Goal: Transaction & Acquisition: Purchase product/service

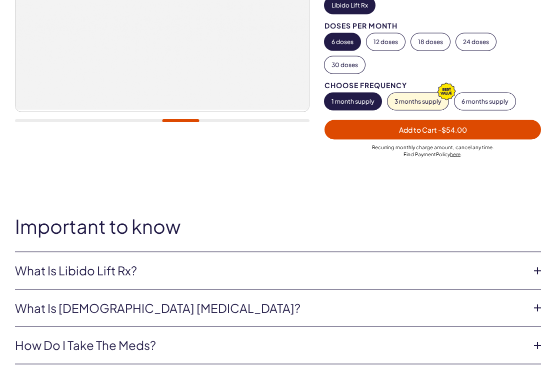
scroll to position [262, 0]
click at [537, 271] on icon at bounding box center [537, 270] width 15 height 15
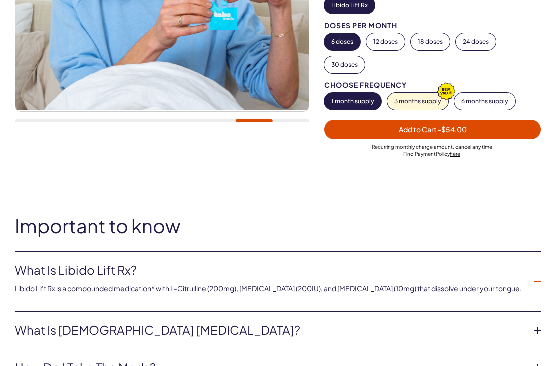
click at [535, 326] on icon at bounding box center [537, 330] width 15 height 15
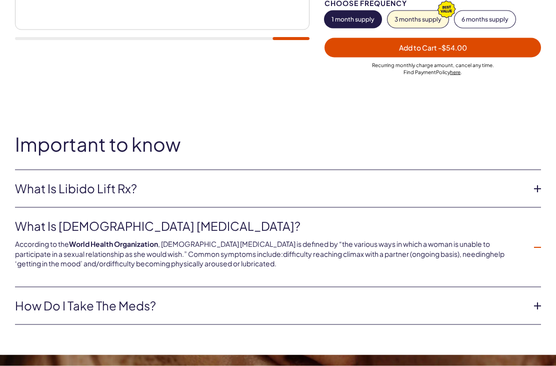
scroll to position [345, 0]
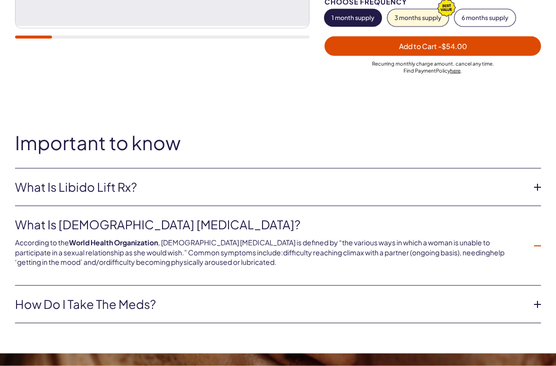
click at [543, 302] on icon at bounding box center [537, 304] width 15 height 15
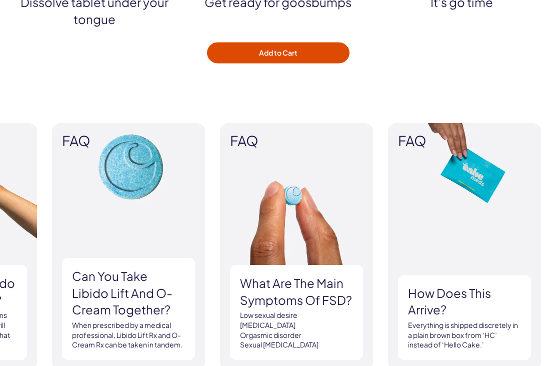
scroll to position [1395, 0]
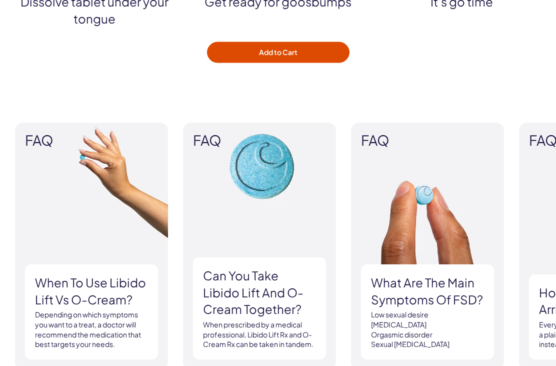
click at [456, 282] on h3 "What are the main symptoms of FSD?" at bounding box center [427, 292] width 113 height 34
click at [427, 320] on li "[MEDICAL_DATA]" at bounding box center [427, 325] width 113 height 10
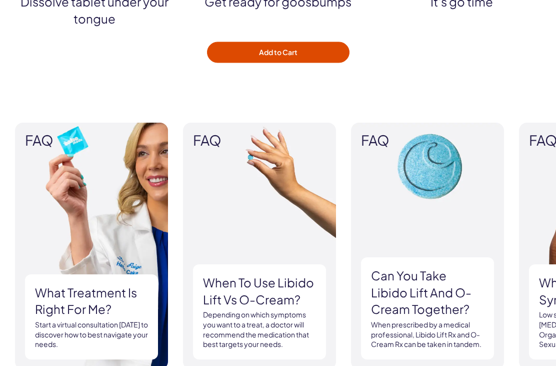
click at [99, 278] on div "What treatment is right for me? Start a virtual consultation [DATE] to discover…" at bounding box center [91, 317] width 133 height 85
click at [90, 275] on div "What treatment is right for me? Start a virtual consultation [DATE] to discover…" at bounding box center [91, 317] width 133 height 85
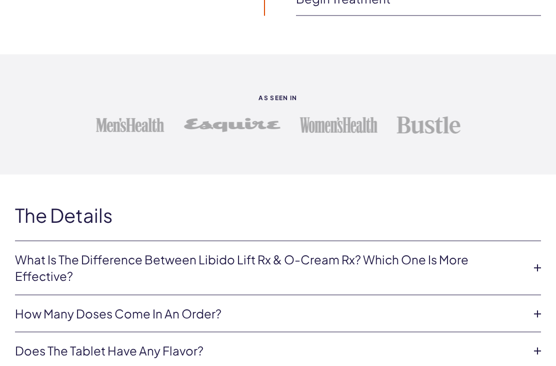
scroll to position [2101, 0]
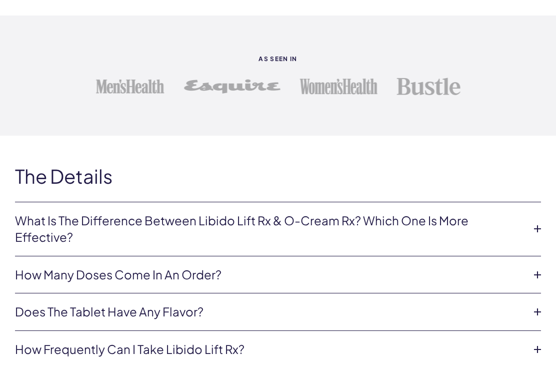
click at [540, 304] on icon at bounding box center [537, 311] width 15 height 15
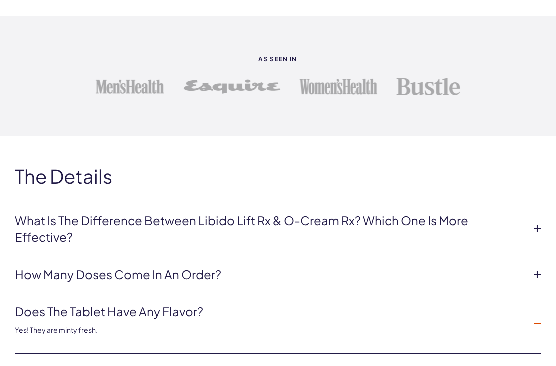
click at [538, 364] on icon at bounding box center [537, 371] width 15 height 15
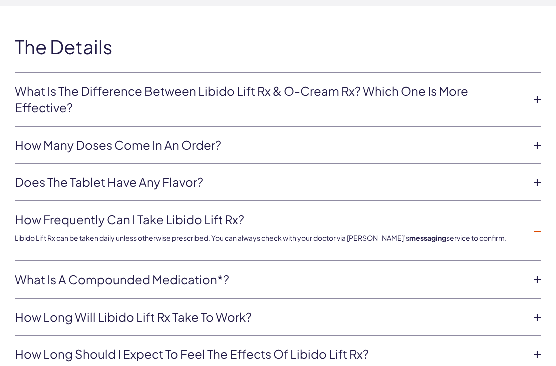
scroll to position [2231, 0]
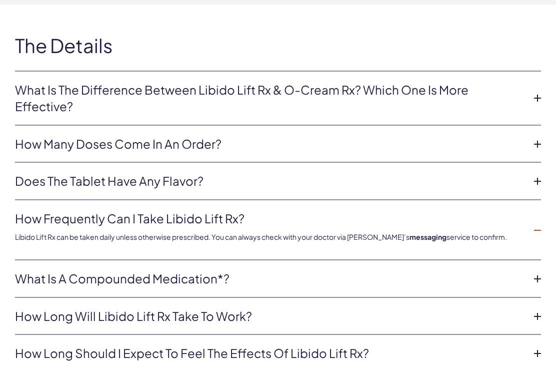
click at [544, 309] on icon at bounding box center [537, 316] width 15 height 15
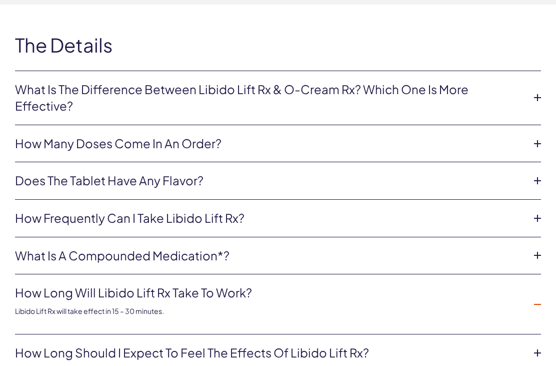
click at [539, 345] on icon at bounding box center [537, 352] width 15 height 15
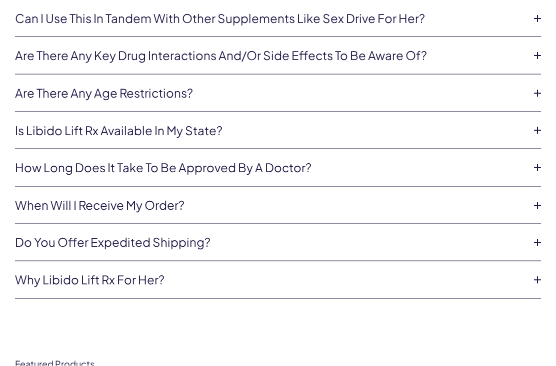
scroll to position [2977, 0]
click at [537, 160] on icon at bounding box center [537, 167] width 15 height 15
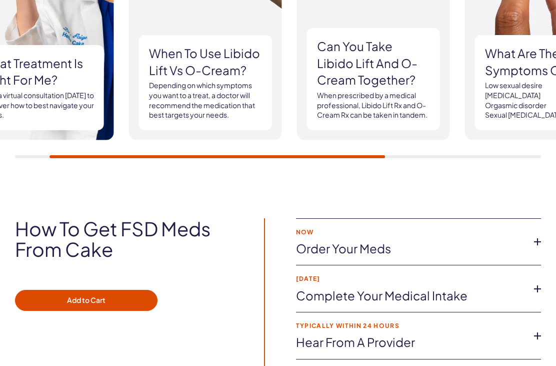
scroll to position [1624, 0]
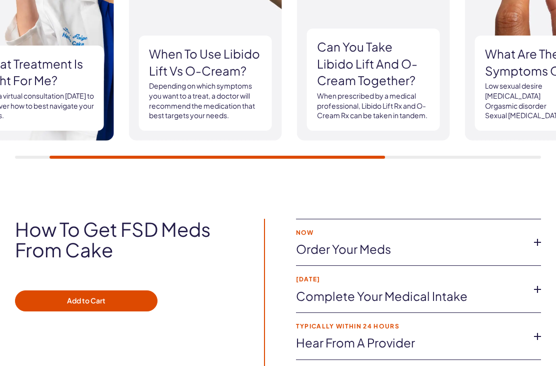
click at [537, 235] on icon at bounding box center [537, 242] width 15 height 15
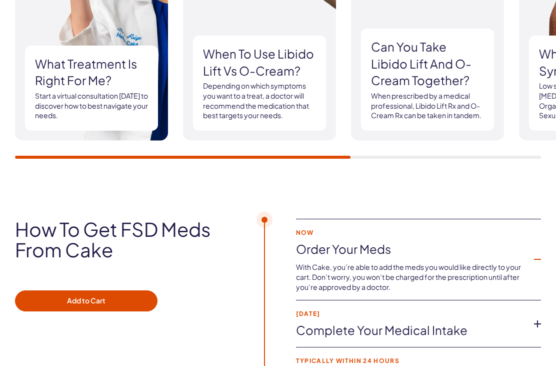
click at [119, 290] on button "Add to Cart" at bounding box center [86, 300] width 143 height 21
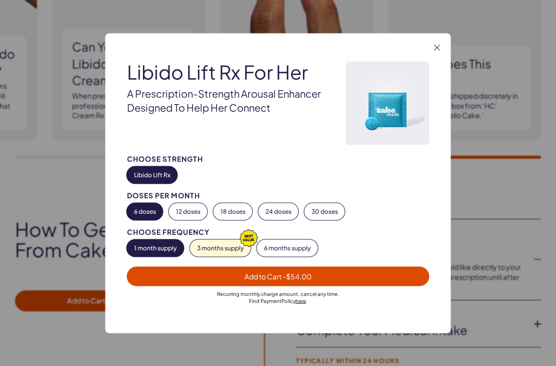
click at [299, 277] on span "- $54.00" at bounding box center [297, 275] width 29 height 9
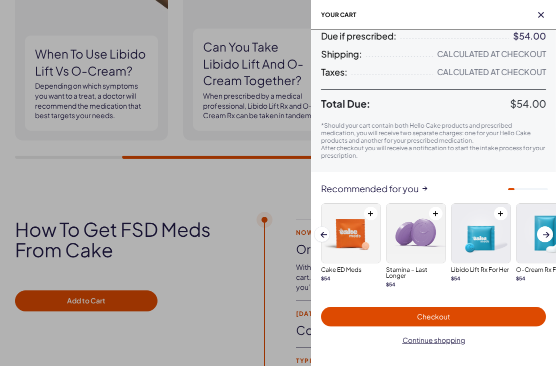
scroll to position [96, 0]
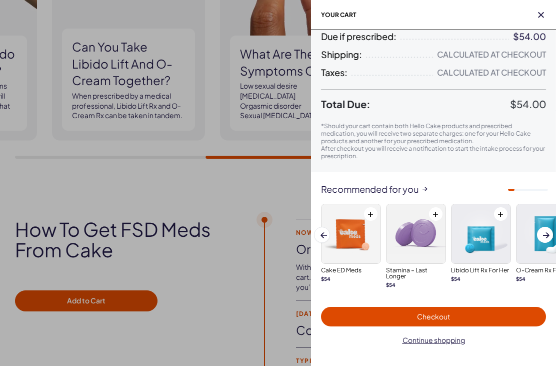
click at [496, 318] on span "Checkout" at bounding box center [433, 317] width 213 height 12
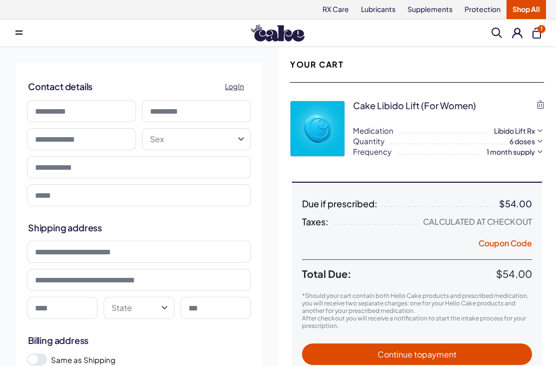
click at [99, 106] on input at bounding box center [81, 111] width 109 height 22
type input "*****"
click at [225, 110] on input at bounding box center [196, 111] width 109 height 22
type input "********"
click at [116, 141] on input "text" at bounding box center [81, 139] width 109 height 22
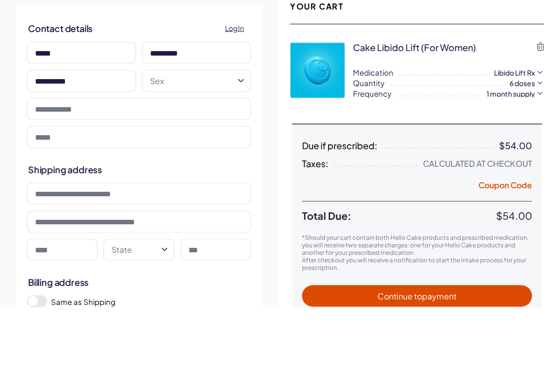
type input "**********"
click at [246, 128] on button "Sex" at bounding box center [196, 139] width 109 height 22
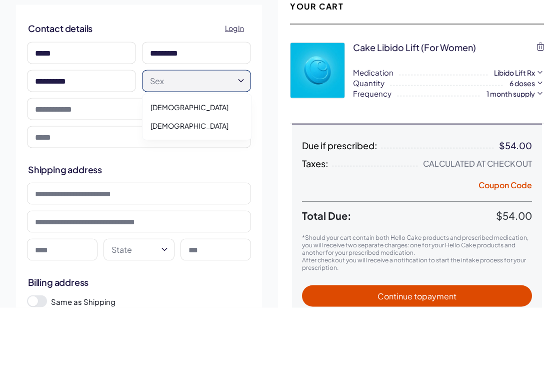
scroll to position [59, 0]
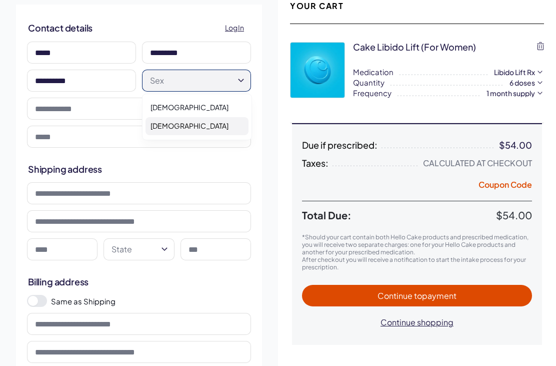
click at [206, 123] on div "Female" at bounding box center [197, 126] width 103 height 19
select select "******"
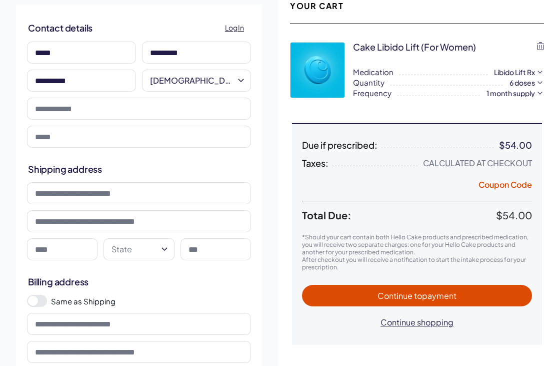
click at [182, 114] on input "tel" at bounding box center [139, 109] width 224 height 22
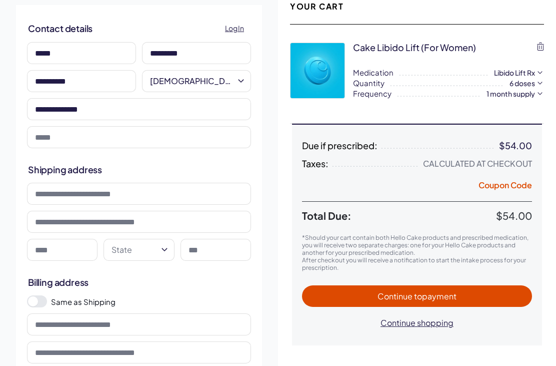
type input "**********"
click at [176, 138] on input "email" at bounding box center [139, 137] width 224 height 22
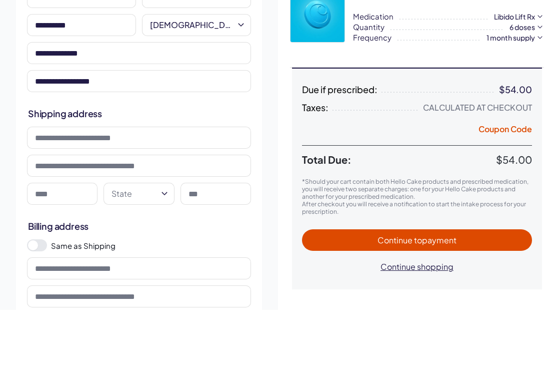
type input "**********"
click at [237, 183] on input at bounding box center [139, 194] width 224 height 22
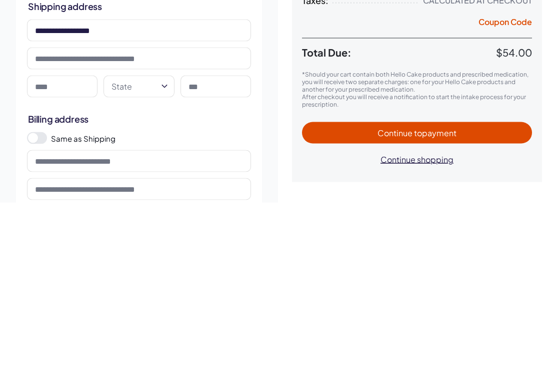
type input "**********"
click at [75, 239] on input at bounding box center [62, 250] width 71 height 22
type input "******"
click at [165, 244] on icon "button" at bounding box center [165, 250] width 12 height 12
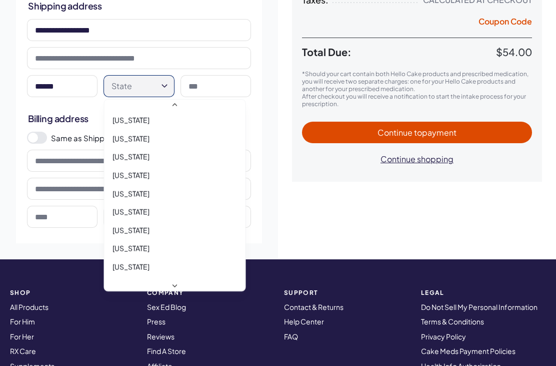
scroll to position [45, 0]
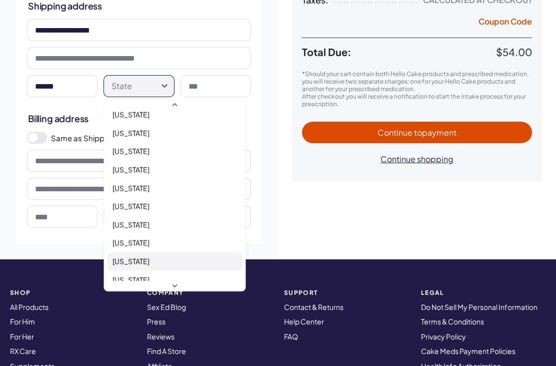
click at [130, 257] on span "Florida" at bounding box center [131, 261] width 37 height 10
select select "**"
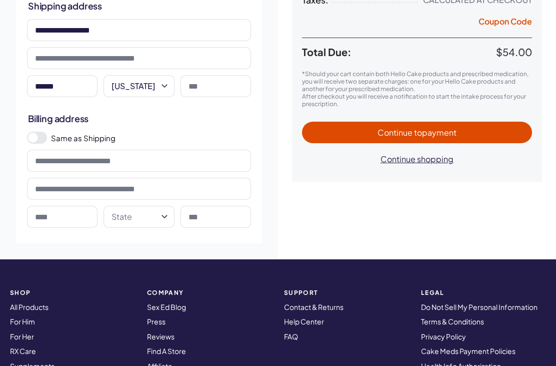
click at [227, 81] on input at bounding box center [216, 86] width 71 height 22
type input "*****"
click at [332, 173] on div "Due if prescribed: $54.00 Taxes: Calculated at Checkout Coupon Code Total Due: …" at bounding box center [417, 70] width 250 height 221
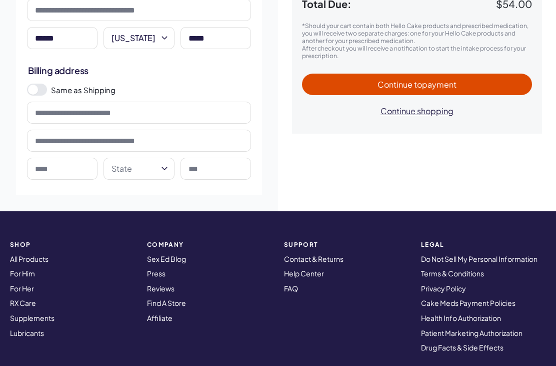
scroll to position [267, 0]
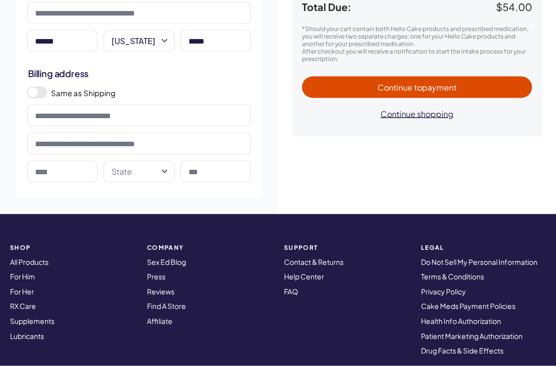
click at [46, 86] on div "Same as Shipping" at bounding box center [139, 93] width 230 height 18
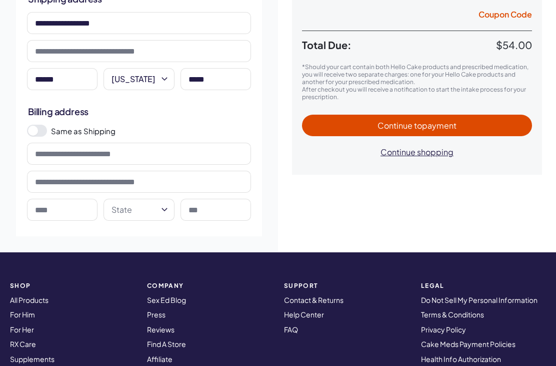
scroll to position [221, 0]
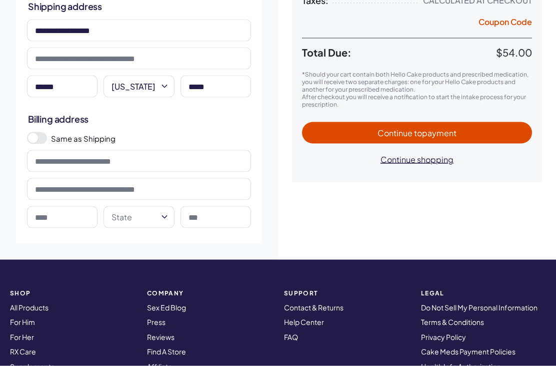
click at [231, 169] on input at bounding box center [139, 161] width 224 height 22
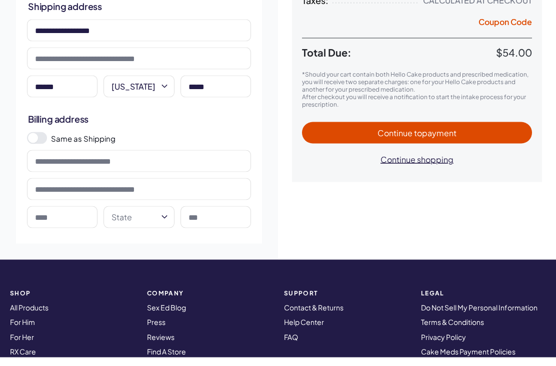
scroll to position [212, 0]
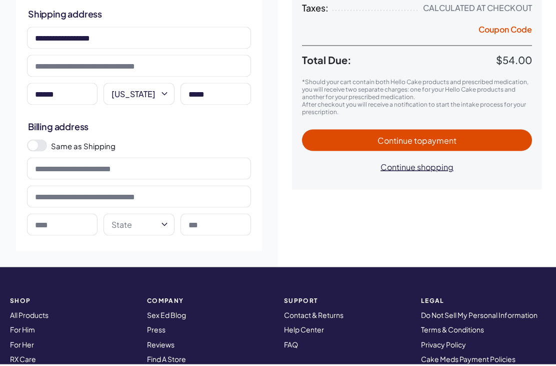
click at [43, 141] on span at bounding box center [37, 147] width 20 height 12
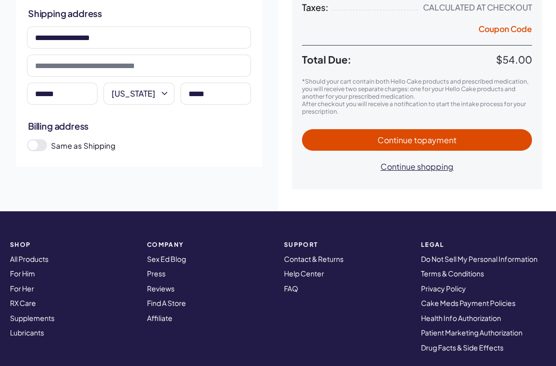
click at [42, 140] on span at bounding box center [37, 145] width 20 height 12
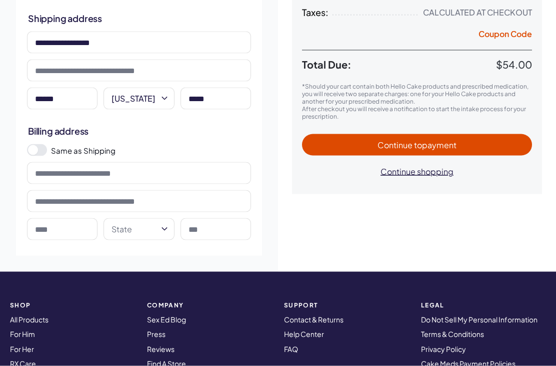
click at [38, 152] on span at bounding box center [33, 150] width 10 height 10
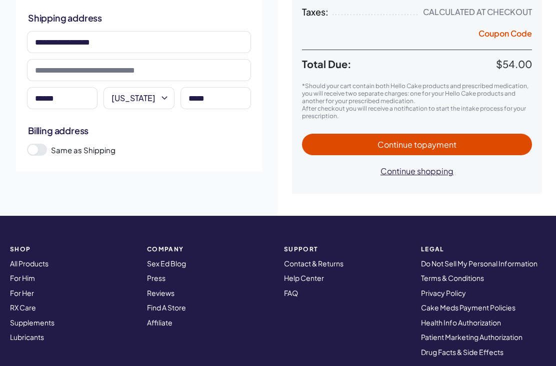
click at [32, 149] on span at bounding box center [37, 150] width 20 height 12
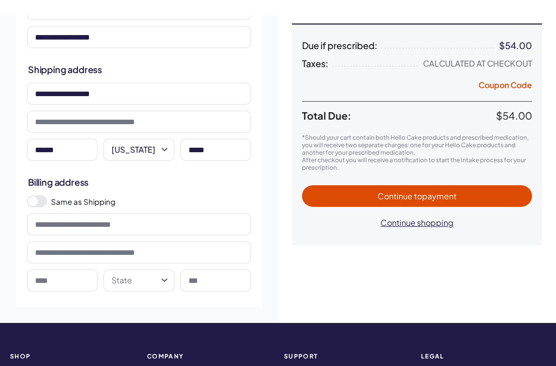
scroll to position [127, 0]
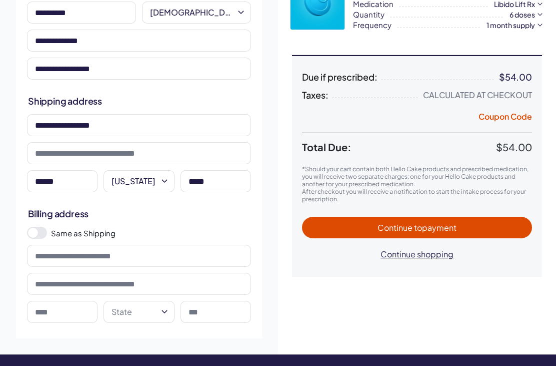
click at [96, 222] on div "**********" at bounding box center [139, 266] width 246 height 119
click at [35, 229] on span at bounding box center [33, 233] width 10 height 10
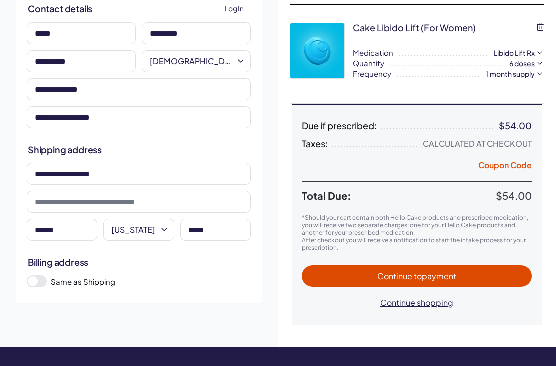
scroll to position [77, 0]
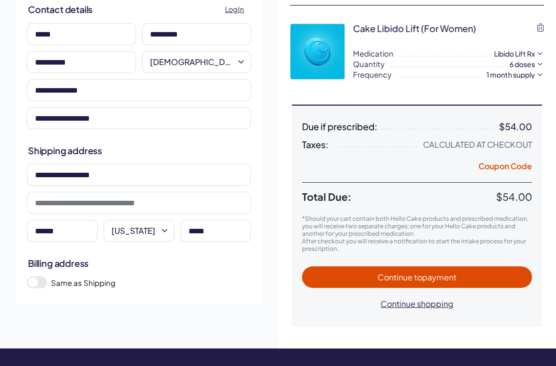
click at [412, 278] on span "Continue to payment" at bounding box center [417, 277] width 79 height 11
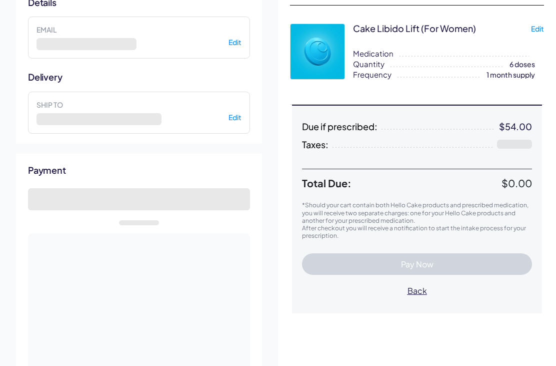
select select "**"
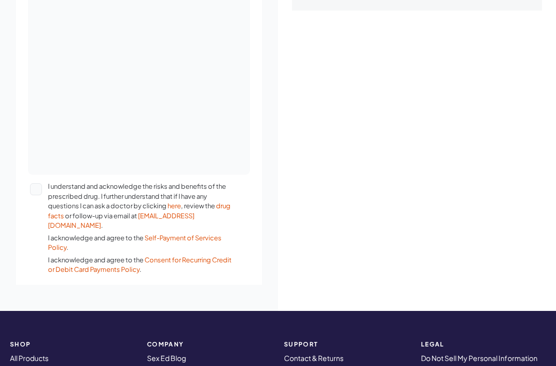
scroll to position [399, 0]
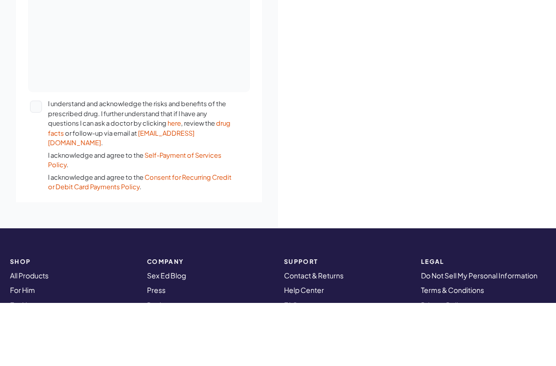
click at [39, 164] on button "I understand and acknowledge the risks and benefits of the prescribed drug. I f…" at bounding box center [36, 170] width 12 height 12
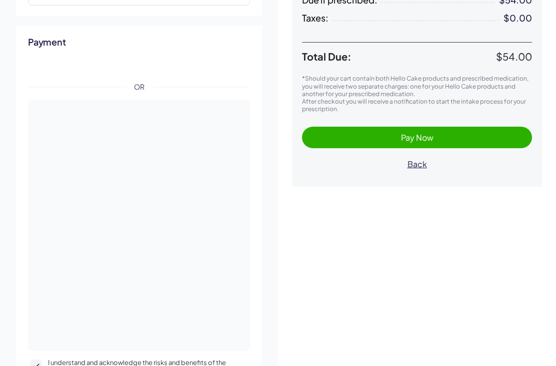
scroll to position [187, 0]
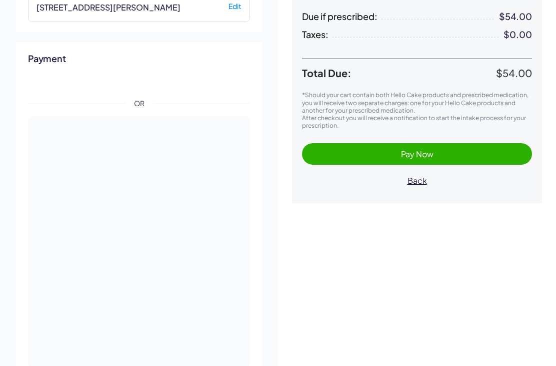
click at [488, 151] on span "Pay Now" at bounding box center [417, 154] width 210 height 12
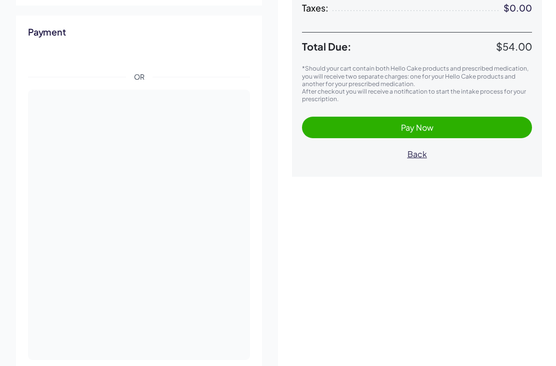
scroll to position [220, 0]
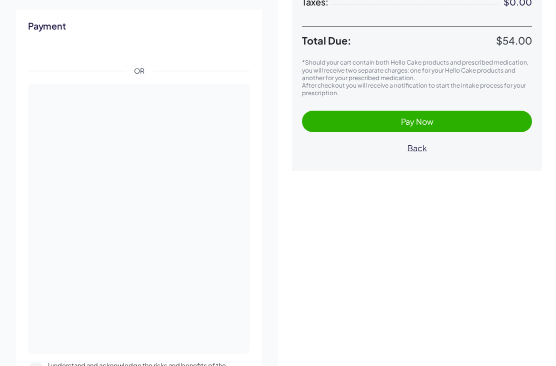
click at [478, 121] on span "Pay Now" at bounding box center [417, 122] width 210 height 12
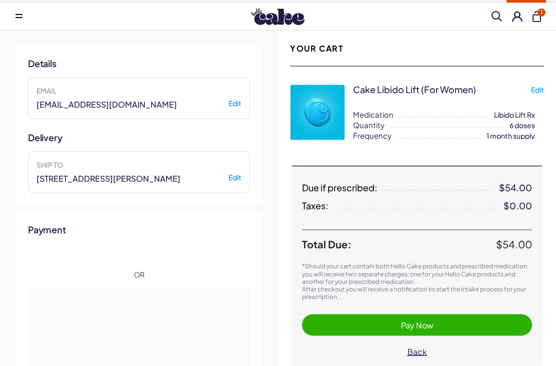
scroll to position [0, 0]
